Goal: Ask a question: Seek information or help from site administrators or community

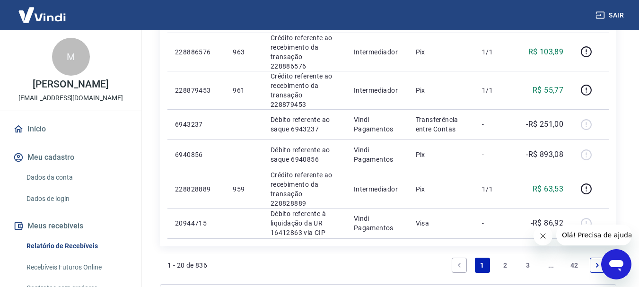
scroll to position [756, 0]
click at [506, 257] on link "2" at bounding box center [504, 264] width 15 height 15
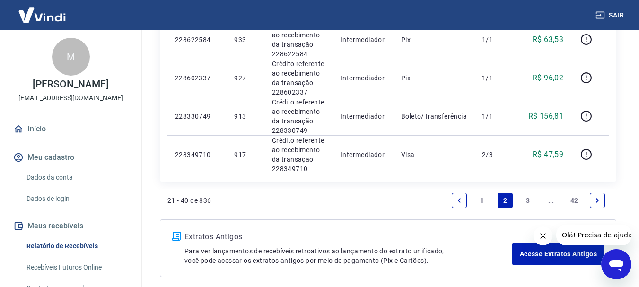
scroll to position [898, 0]
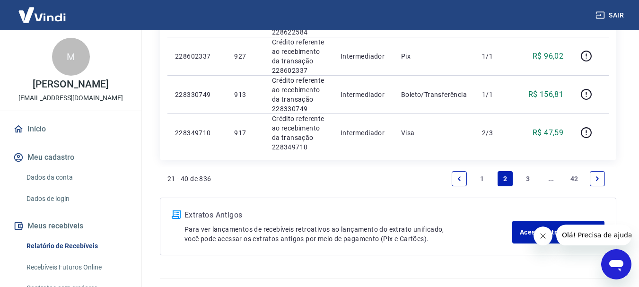
click at [478, 180] on link "1" at bounding box center [482, 178] width 15 height 15
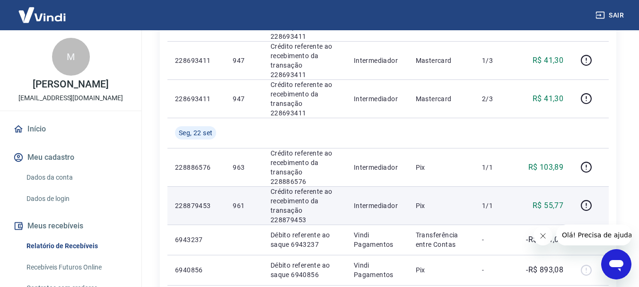
scroll to position [662, 0]
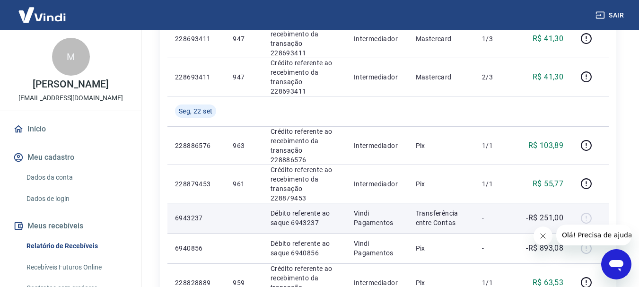
click at [273, 208] on p "Débito referente ao saque 6943237" at bounding box center [304, 217] width 68 height 19
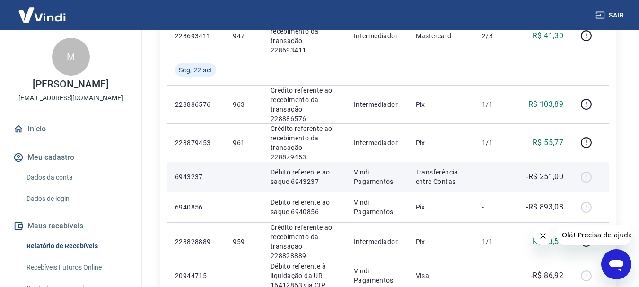
scroll to position [709, 0]
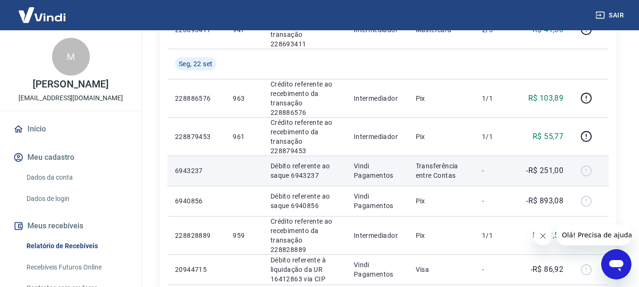
click at [587, 163] on div at bounding box center [589, 170] width 23 height 15
drag, startPoint x: 204, startPoint y: 73, endPoint x: 168, endPoint y: 75, distance: 36.5
click at [168, 156] on td "6943237" at bounding box center [196, 171] width 58 height 30
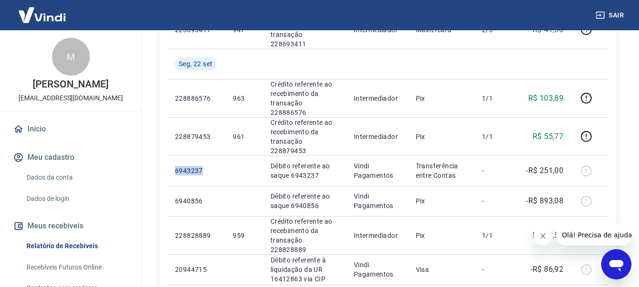
copy p "6943237"
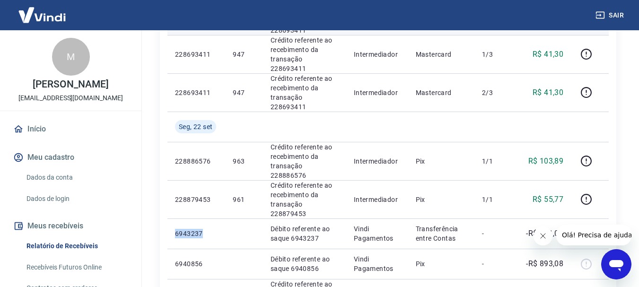
scroll to position [662, 0]
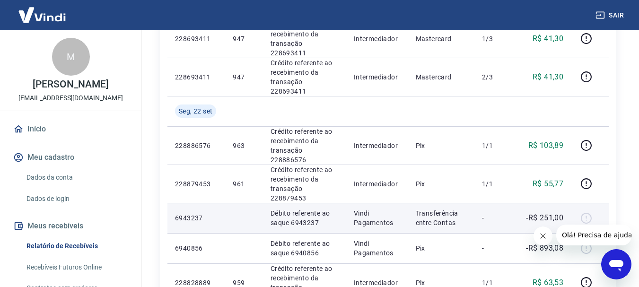
click at [587, 210] on div at bounding box center [589, 217] width 23 height 15
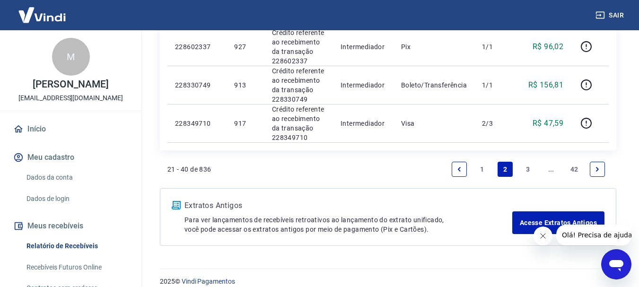
scroll to position [919, 0]
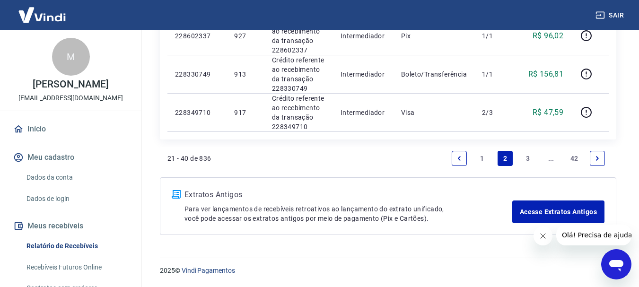
click at [477, 163] on link "1" at bounding box center [482, 158] width 15 height 15
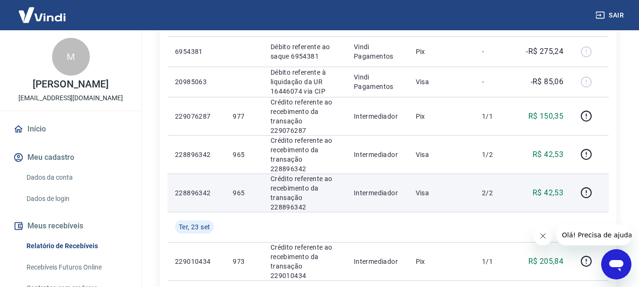
scroll to position [189, 0]
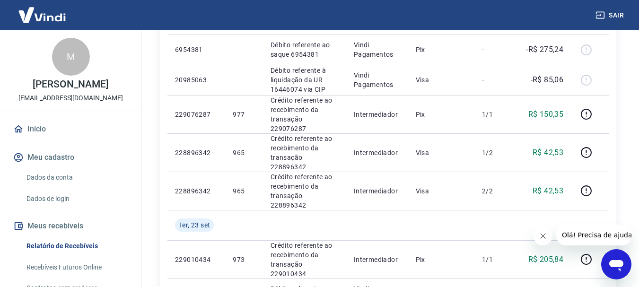
drag, startPoint x: 584, startPoint y: 140, endPoint x: 615, endPoint y: 165, distance: 39.7
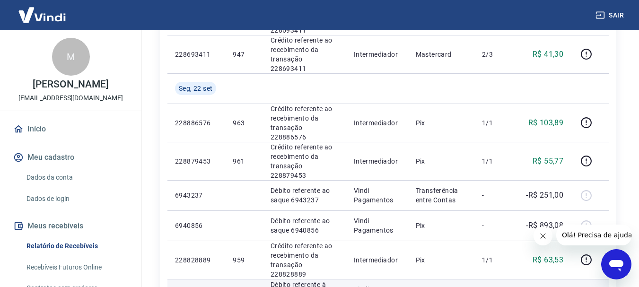
scroll to position [709, 0]
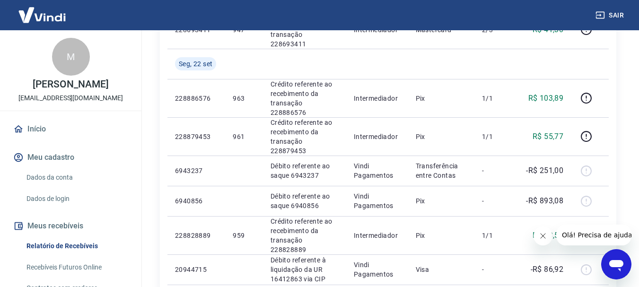
click at [615, 273] on div "Abrir janela de mensagens" at bounding box center [616, 264] width 28 height 28
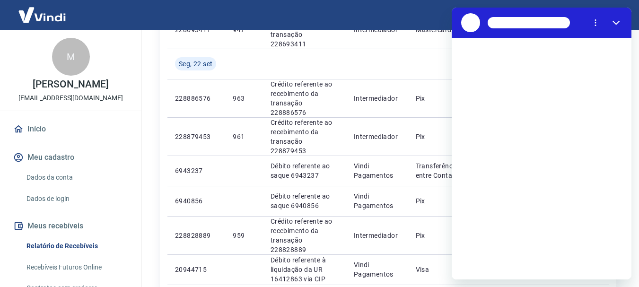
scroll to position [0, 0]
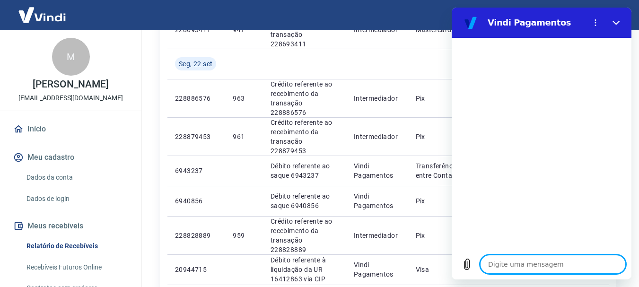
click at [519, 263] on textarea at bounding box center [553, 264] width 146 height 19
type textarea "B"
type textarea "x"
type textarea "BO"
type textarea "x"
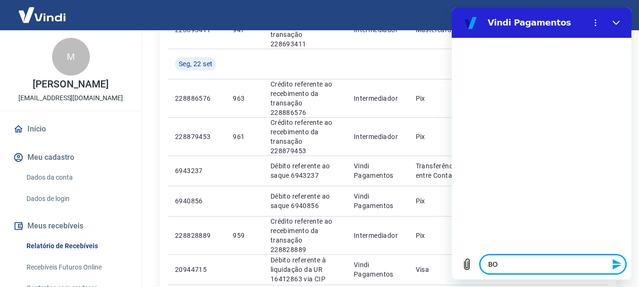
type textarea "BOA"
type textarea "x"
type textarea "BOA"
type textarea "x"
type textarea "BOA T"
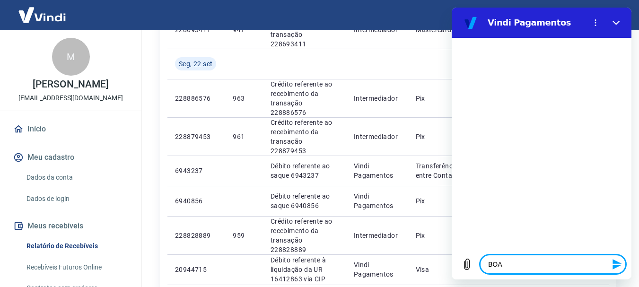
type textarea "x"
type textarea "BOA TA"
type textarea "x"
type textarea "BOA TAR"
type textarea "x"
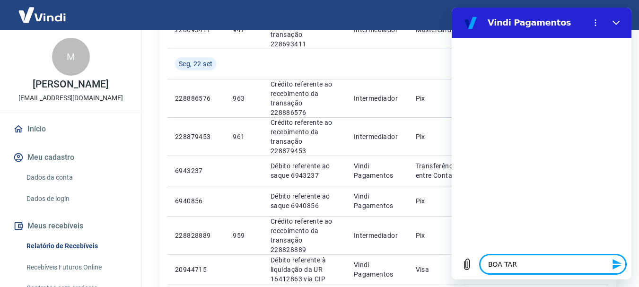
type textarea "BOA TARD"
type textarea "x"
type textarea "BOA TARDE"
type textarea "x"
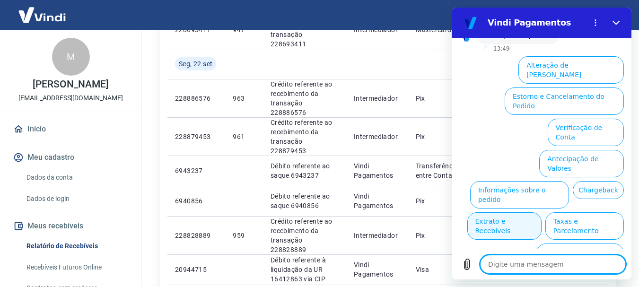
scroll to position [81, 0]
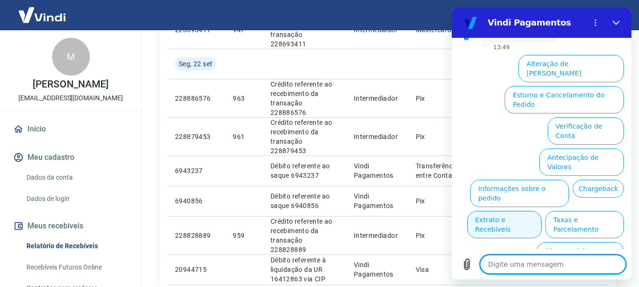
click at [541, 211] on button "Extrato e Recebíveis" at bounding box center [504, 224] width 74 height 27
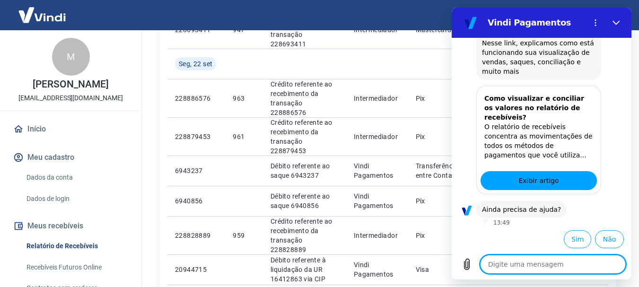
scroll to position [165, 0]
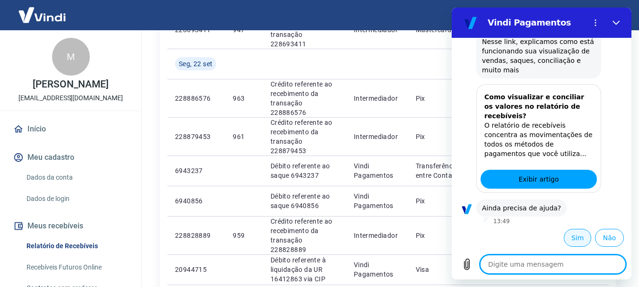
click at [573, 234] on button "Sim" at bounding box center [577, 238] width 27 height 18
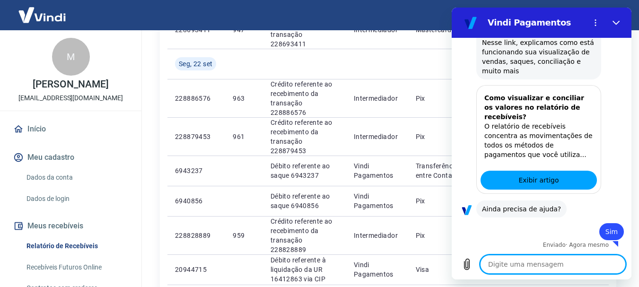
scroll to position [166, 0]
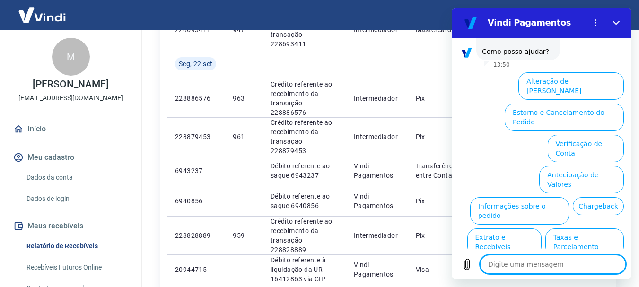
type textarea "x"
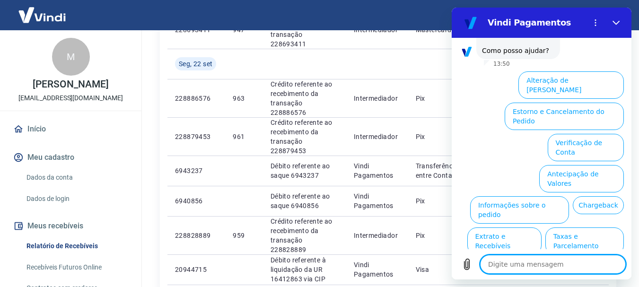
scroll to position [412, 0]
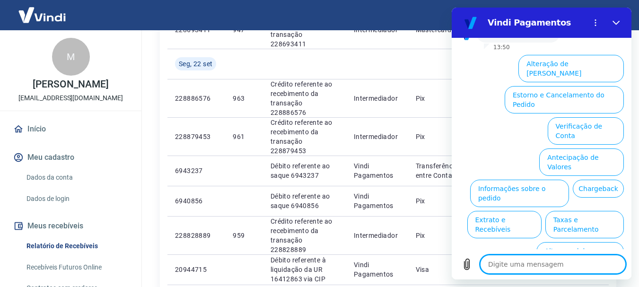
type textarea "o"
type textarea "x"
type textarea "oi"
type textarea "x"
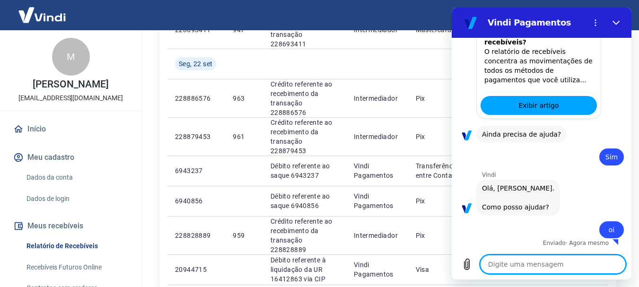
type textarea "x"
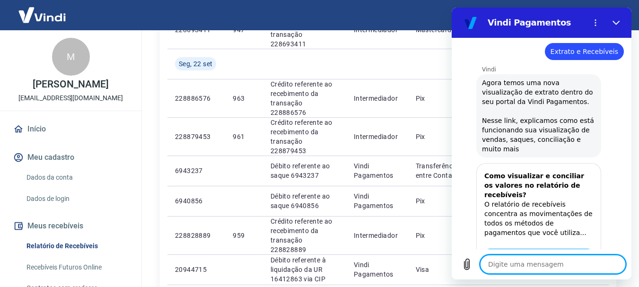
scroll to position [289, 0]
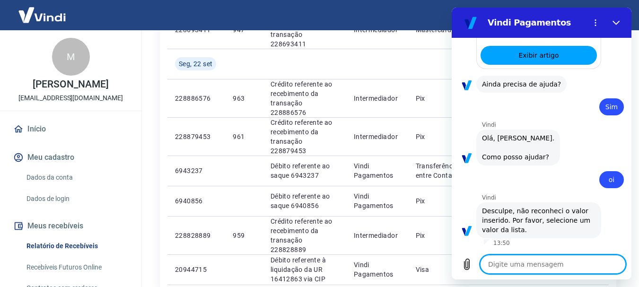
click at [512, 274] on div "Digite uma mensagem x" at bounding box center [541, 264] width 180 height 30
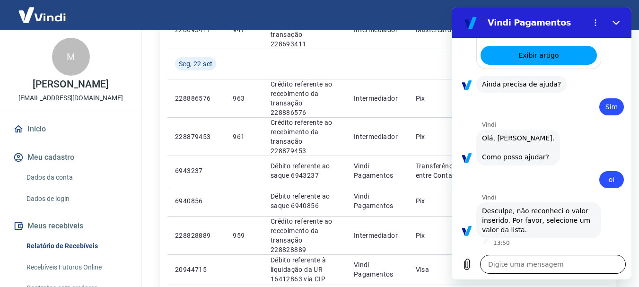
click at [510, 265] on textarea at bounding box center [553, 264] width 146 height 19
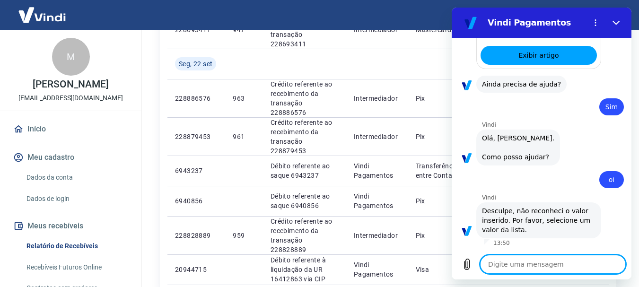
type textarea "g"
type textarea "x"
type textarea "go"
type textarea "x"
type textarea "gos"
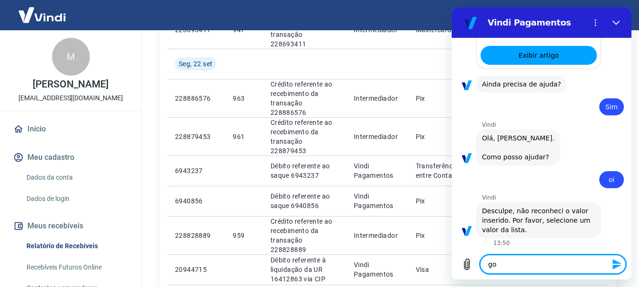
type textarea "x"
type textarea "gost"
type textarea "x"
type textarea "gosta"
type textarea "x"
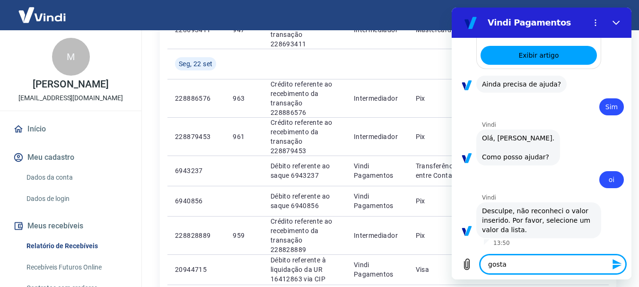
type textarea "gostar"
type textarea "x"
type textarea "gostari"
type textarea "x"
type textarea "gostaria"
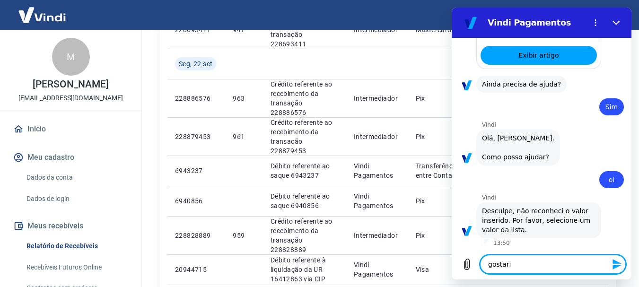
type textarea "x"
type textarea "gostaria"
type textarea "x"
type textarea "gostaria d"
type textarea "x"
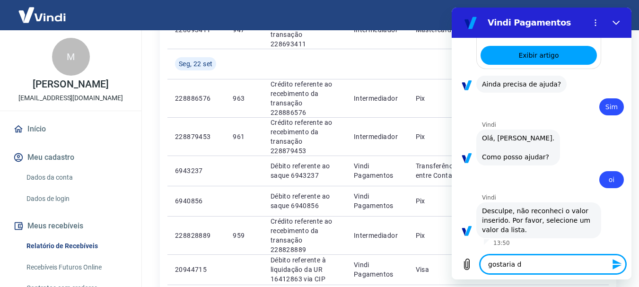
type textarea "gostaria de"
type textarea "x"
type textarea "gostaria de"
type textarea "x"
type textarea "gostaria de s"
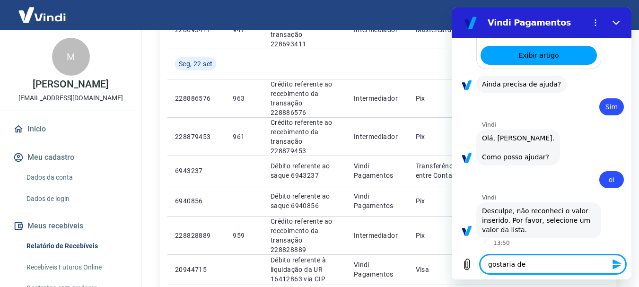
type textarea "x"
type textarea "gostaria de sa"
type textarea "x"
type textarea "gostaria de sab"
type textarea "x"
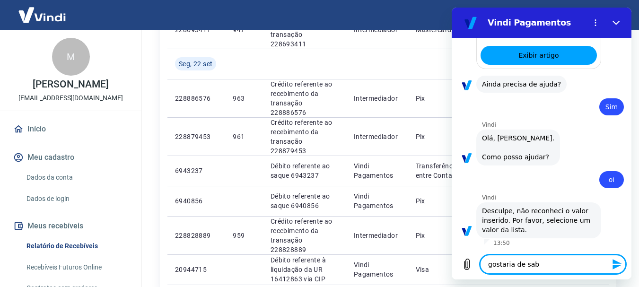
type textarea "gostaria de sabe"
type textarea "x"
type textarea "gostaria de saber"
type textarea "x"
type textarea "gostaria de saber"
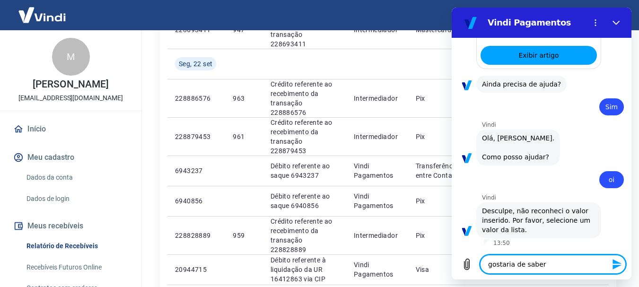
type textarea "x"
type textarea "gostaria de saber s"
type textarea "x"
type textarea "gostaria de saber so"
type textarea "x"
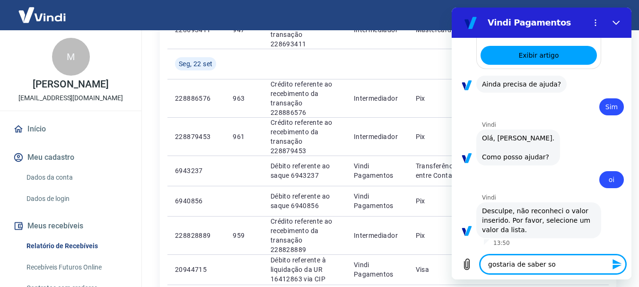
type textarea "gostaria de saber sob"
type textarea "x"
type textarea "gostaria de saber sobr"
type textarea "x"
type textarea "gostaria de saber sobre"
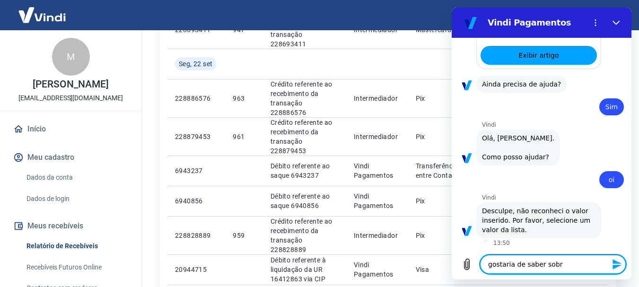
type textarea "x"
type textarea "gostaria de saber sobre"
type textarea "x"
type textarea "gostaria de saber sobre u"
type textarea "x"
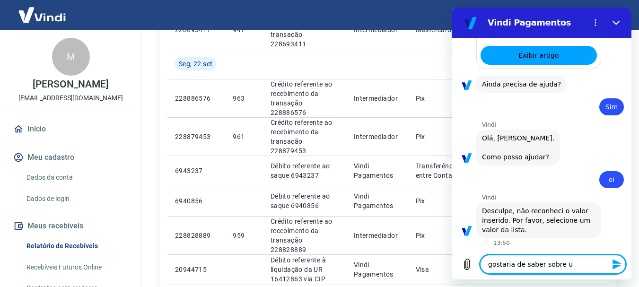
type textarea "gostaria de saber sobre um"
type textarea "x"
type textarea "gostaria de saber sobre um"
type textarea "x"
type textarea "gostaria de saber sobre um v"
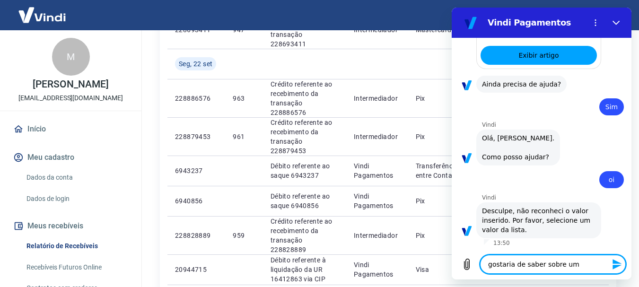
type textarea "x"
type textarea "gostaria de saber sobre um va"
type textarea "x"
type textarea "gostaria de saber sobre um val"
type textarea "x"
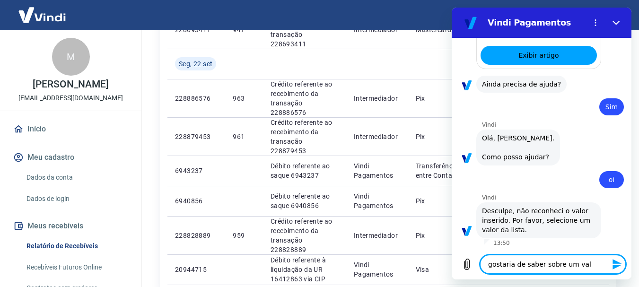
type textarea "gostaria de saber sobre um valo"
type textarea "x"
type textarea "gostaria de saber sobre um valor"
type textarea "x"
type textarea "gostaria de saber sobre um valor"
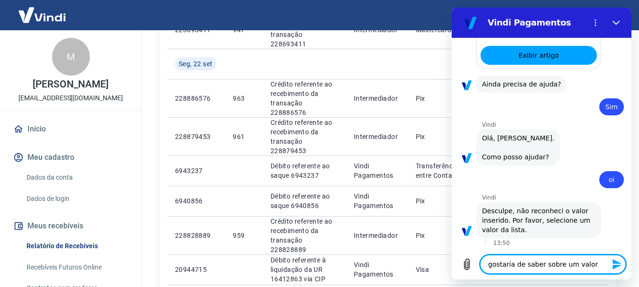
type textarea "x"
type textarea "gostaria de saber sobre um valor r"
type textarea "x"
type textarea "gostaria de saber sobre um valor re"
type textarea "x"
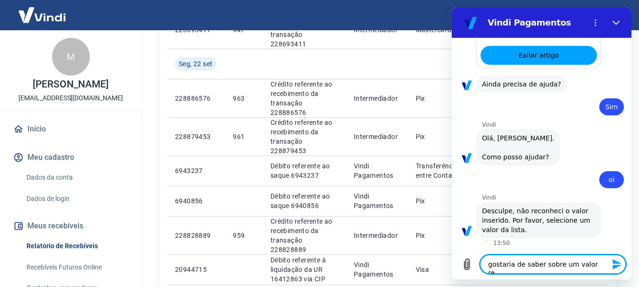
type textarea "gostaria de saber sobre um valor rec"
type textarea "x"
type textarea "gostaria de saber sobre um valor rece"
type textarea "x"
type textarea "gostaria de saber sobre um valor receb"
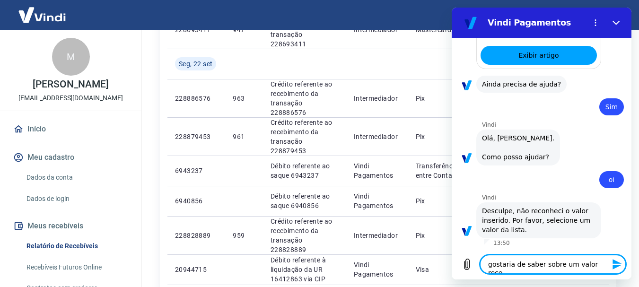
type textarea "x"
type textarea "gostaria de saber sobre um valor recebi"
type textarea "x"
type textarea "gostaria de saber sobre um valor recebid"
type textarea "x"
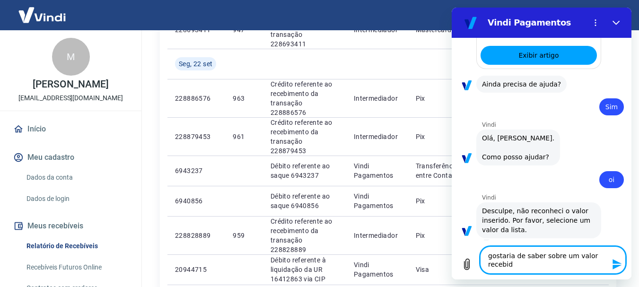
type textarea "gostaria de saber sobre um valor recebido"
type textarea "x"
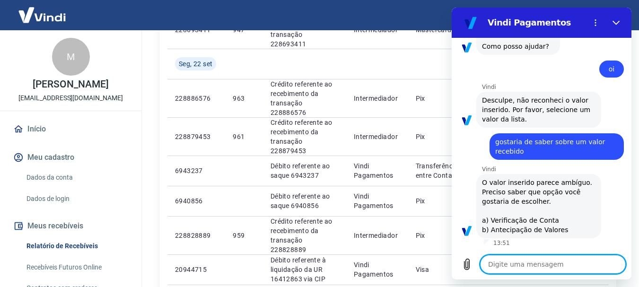
scroll to position [662, 0]
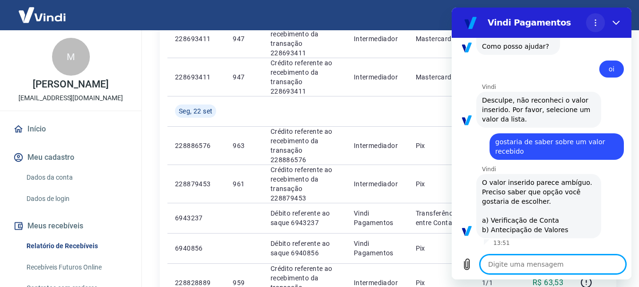
click at [593, 20] on icon "Menu de opções" at bounding box center [595, 23] width 8 height 8
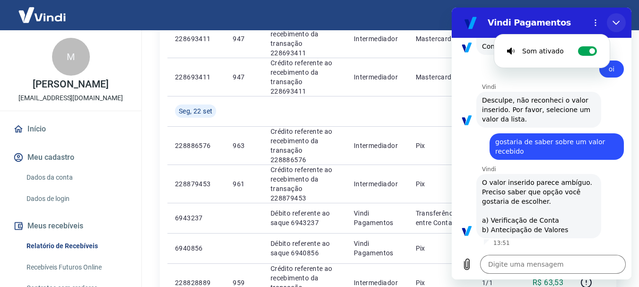
click at [617, 22] on icon "Fechar" at bounding box center [616, 23] width 8 height 8
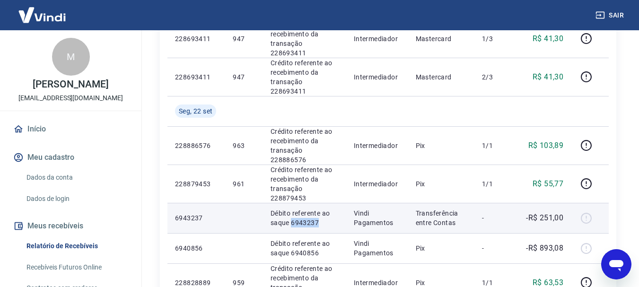
drag, startPoint x: 292, startPoint y: 127, endPoint x: 319, endPoint y: 126, distance: 27.4
click at [319, 208] on p "Débito referente ao saque 6943237" at bounding box center [304, 217] width 68 height 19
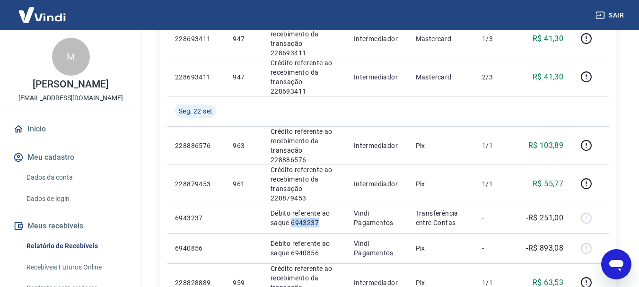
copy p "6943237"
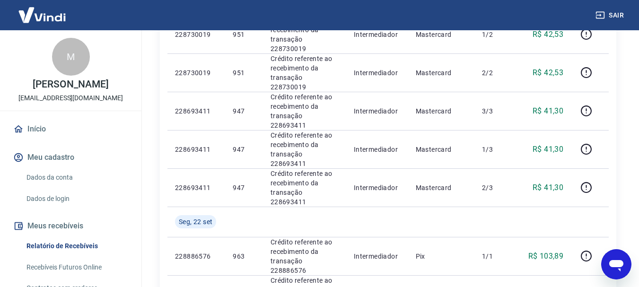
scroll to position [567, 0]
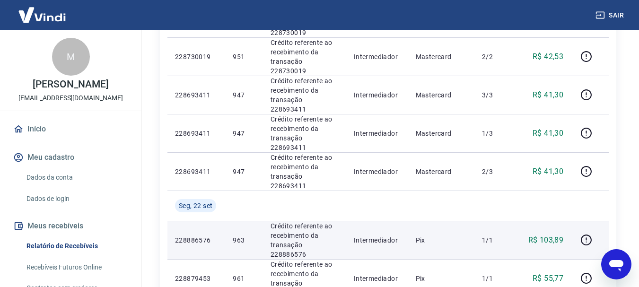
click at [368, 235] on p "Intermediador" at bounding box center [377, 239] width 47 height 9
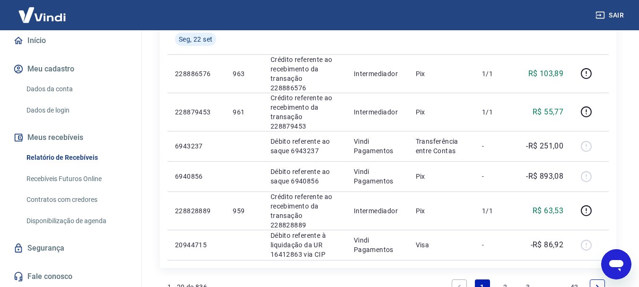
scroll to position [758, 0]
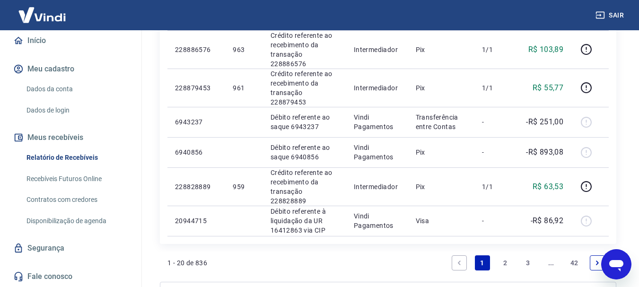
click at [47, 279] on link "Fale conosco" at bounding box center [70, 276] width 119 height 21
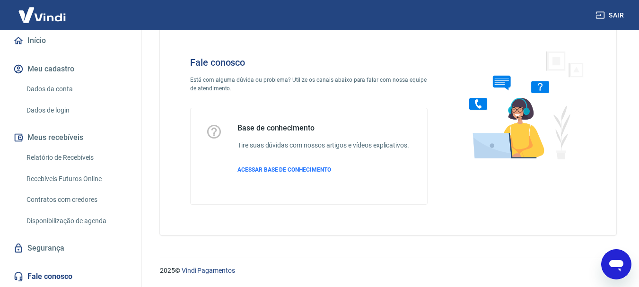
scroll to position [23, 0]
click at [288, 171] on span "ACESSAR BASE DE CONHECIMENTO" at bounding box center [284, 169] width 94 height 7
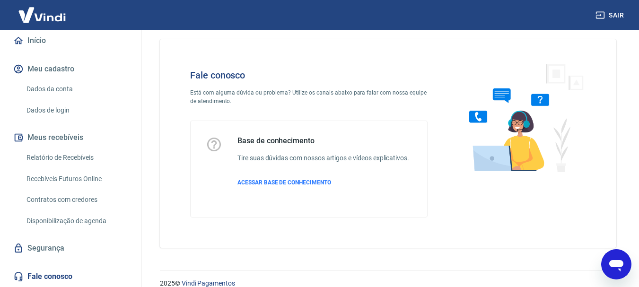
scroll to position [0, 0]
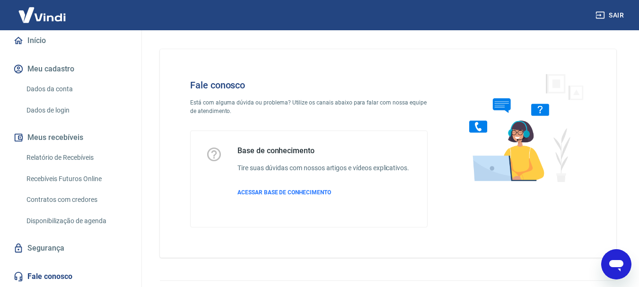
click at [78, 158] on link "Relatório de Recebíveis" at bounding box center [76, 157] width 107 height 19
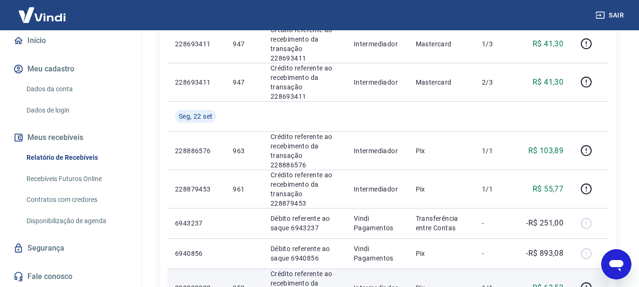
scroll to position [662, 0]
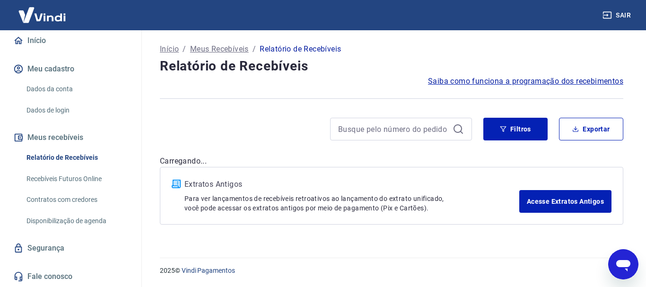
click at [502, 252] on div "2025 © Vindi Pagamentos" at bounding box center [391, 266] width 486 height 41
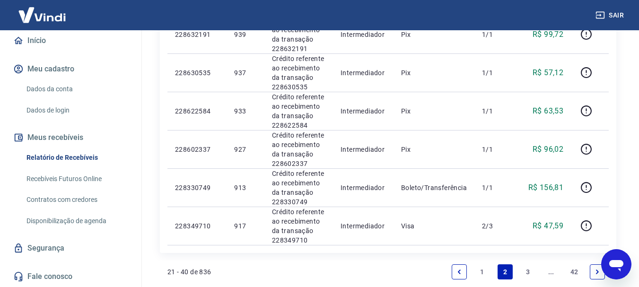
scroll to position [919, 0]
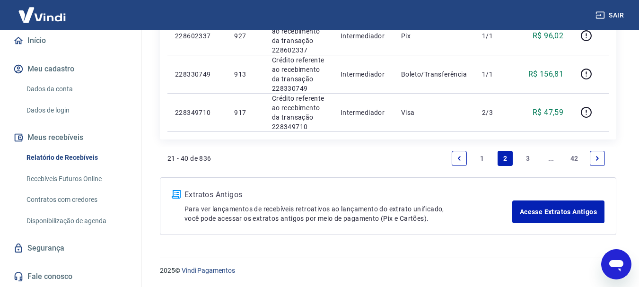
click at [528, 155] on link "3" at bounding box center [528, 158] width 15 height 15
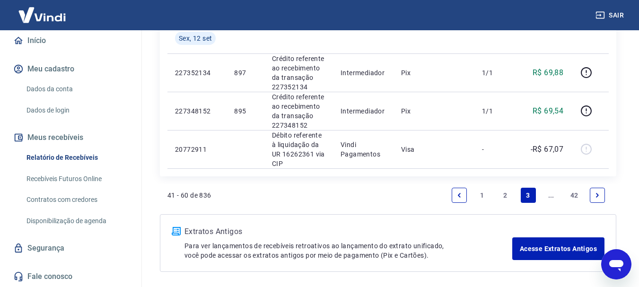
scroll to position [1038, 0]
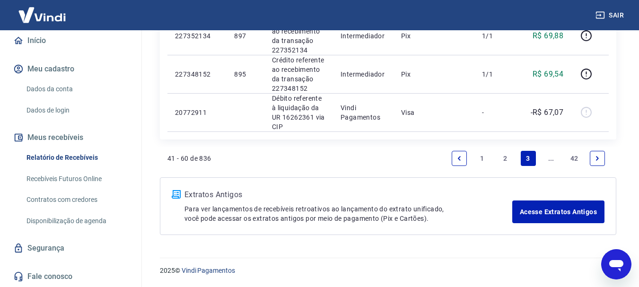
click at [484, 163] on link "1" at bounding box center [482, 158] width 15 height 15
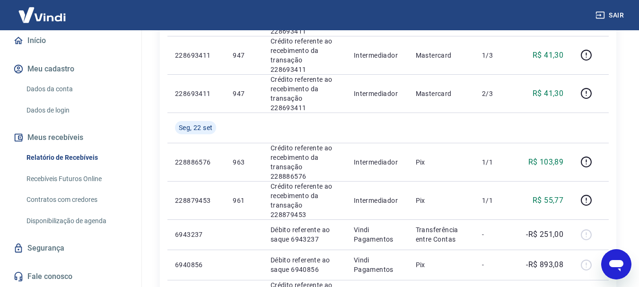
scroll to position [662, 0]
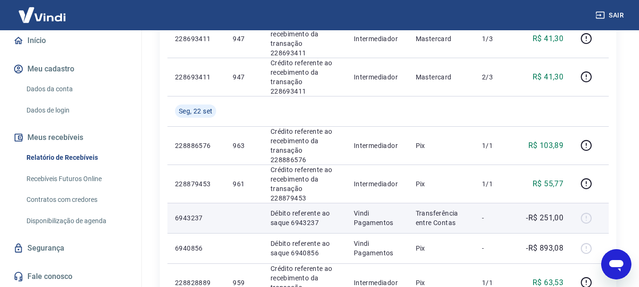
click at [485, 213] on p "-" at bounding box center [496, 217] width 28 height 9
click at [589, 210] on div at bounding box center [589, 217] width 23 height 15
click at [329, 208] on p "Débito referente ao saque 6943237" at bounding box center [304, 217] width 68 height 19
click at [304, 208] on p "Débito referente ao saque 6943237" at bounding box center [304, 217] width 68 height 19
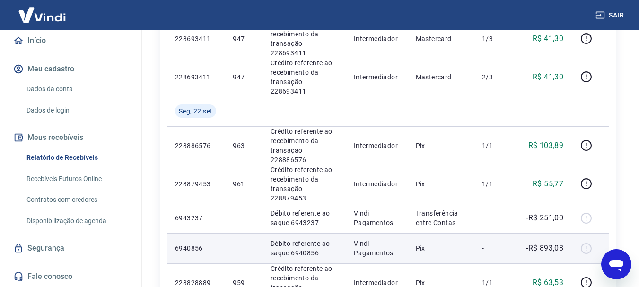
click at [411, 233] on td "Pix" at bounding box center [441, 248] width 66 height 30
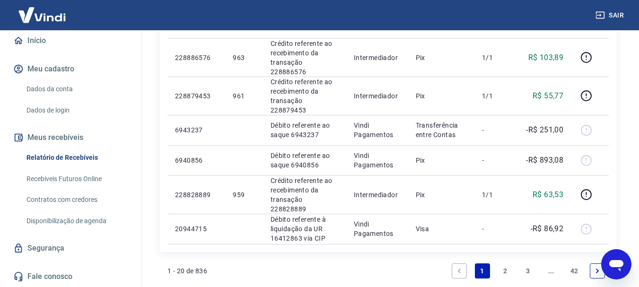
scroll to position [758, 0]
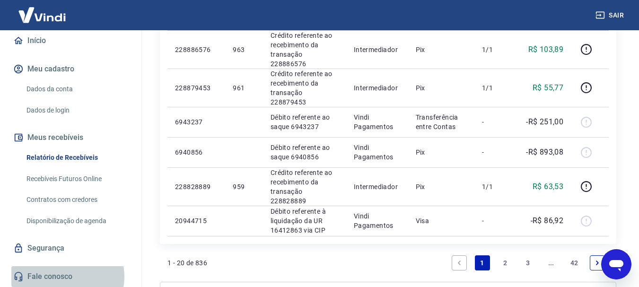
click at [64, 276] on link "Fale conosco" at bounding box center [70, 276] width 119 height 21
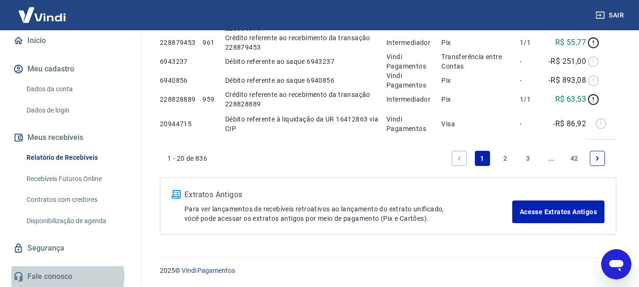
scroll to position [23, 0]
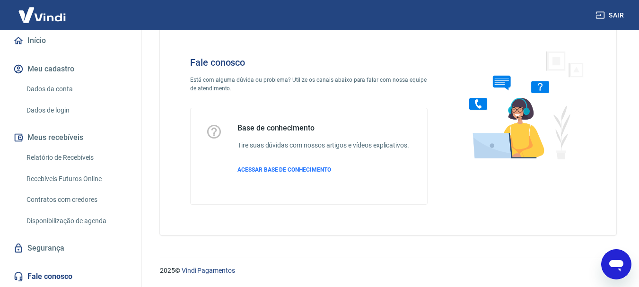
click at [308, 176] on div "Base de conhecimento Tire suas dúvidas com nossos artigos e vídeos explicativos…" at bounding box center [323, 156] width 172 height 66
click at [321, 170] on span "ACESSAR BASE DE CONHECIMENTO" at bounding box center [284, 169] width 94 height 7
click at [87, 155] on link "Relatório de Recebíveis" at bounding box center [76, 157] width 107 height 19
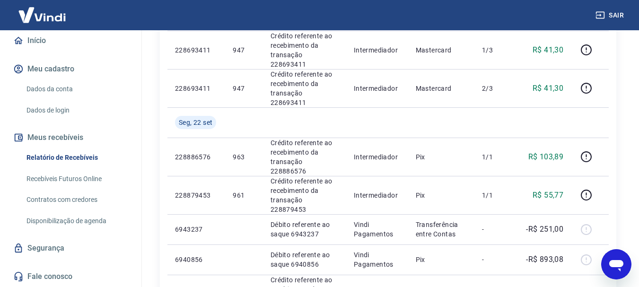
scroll to position [662, 0]
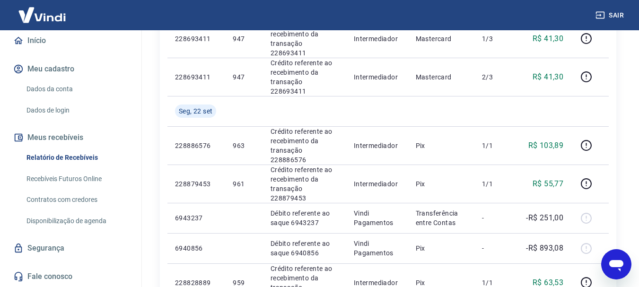
type textarea "x"
